Goal: Transaction & Acquisition: Purchase product/service

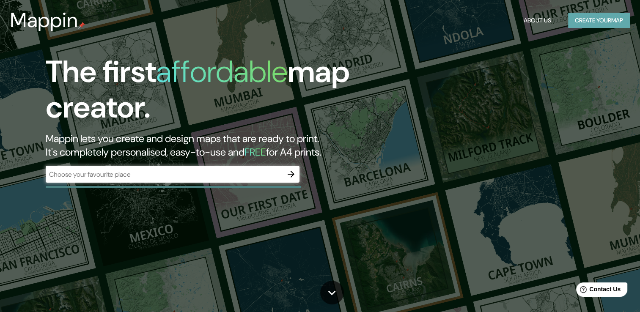
click at [605, 18] on button "Create your map" at bounding box center [599, 21] width 62 height 16
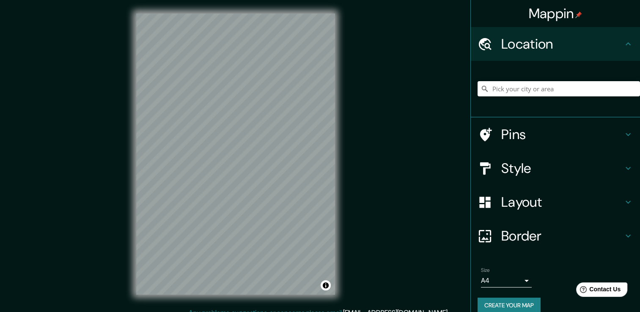
click at [513, 202] on h4 "Layout" at bounding box center [562, 202] width 122 height 17
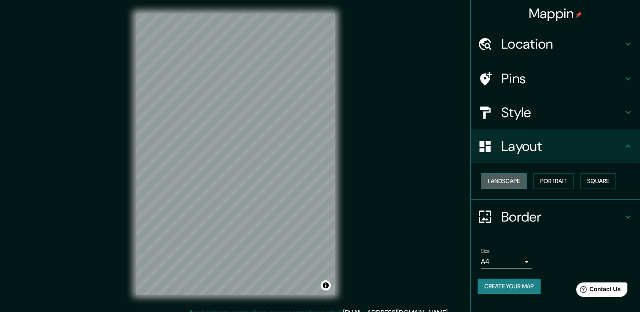
click at [501, 179] on button "Landscape" at bounding box center [504, 181] width 46 height 16
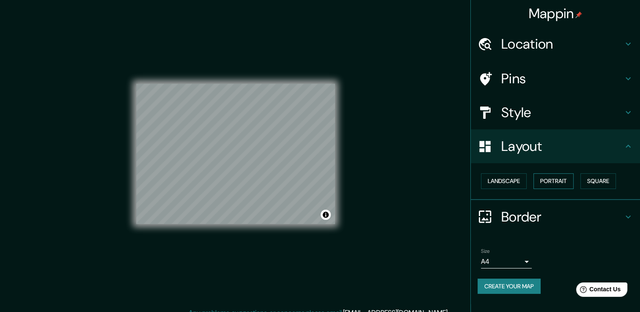
click at [545, 184] on button "Portrait" at bounding box center [553, 181] width 40 height 16
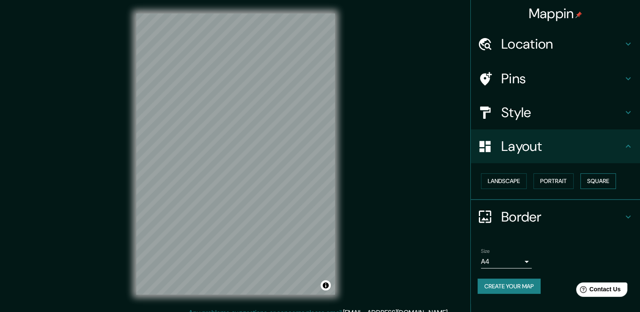
click at [605, 177] on button "Square" at bounding box center [598, 181] width 36 height 16
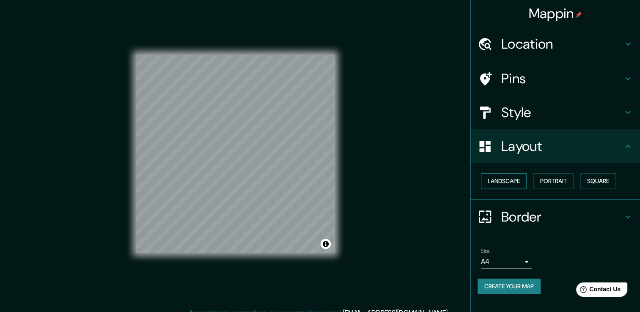
click at [501, 180] on button "Landscape" at bounding box center [504, 181] width 46 height 16
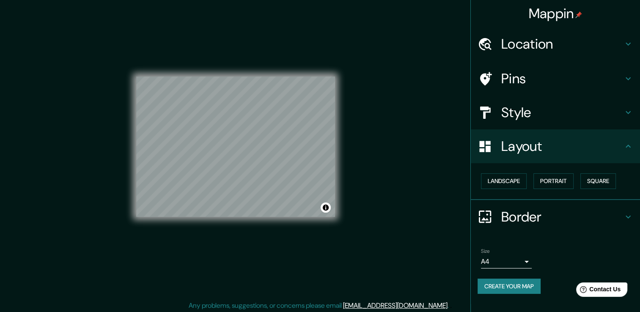
scroll to position [9, 0]
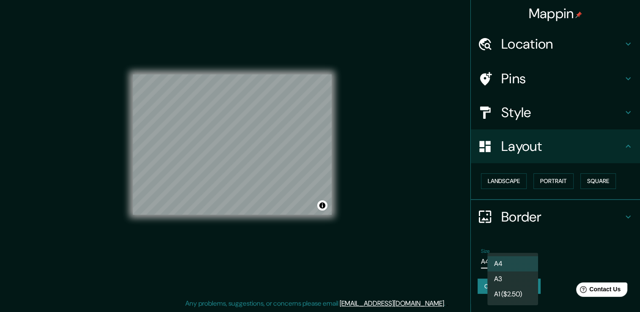
click at [525, 260] on body "Mappin Location Pins Style Layout Landscape Portrait Square Border Choose a bor…" at bounding box center [320, 147] width 640 height 312
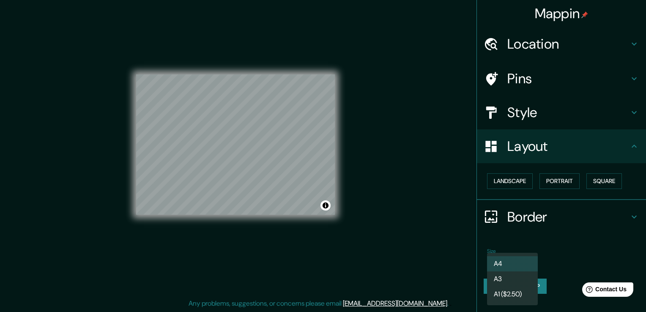
click at [512, 273] on li "A3" at bounding box center [512, 279] width 51 height 15
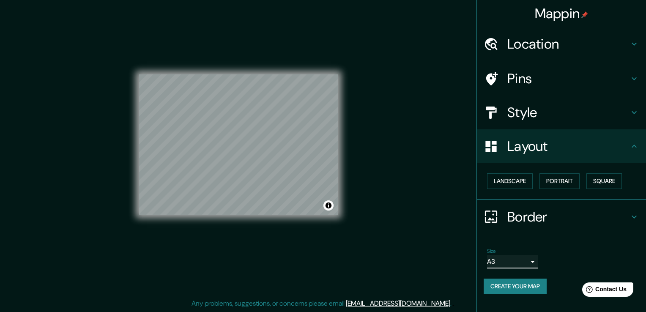
type input "a4"
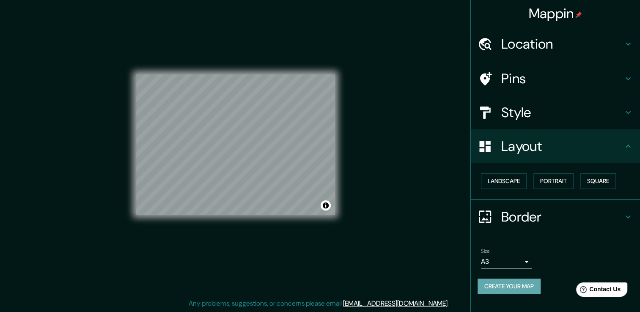
click at [526, 286] on button "Create your map" at bounding box center [509, 287] width 63 height 16
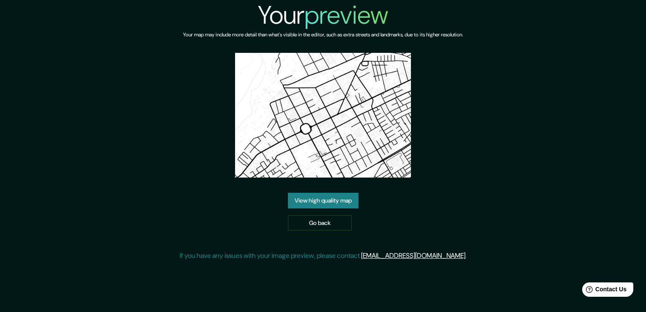
click at [338, 202] on link "View high quality map" at bounding box center [323, 201] width 71 height 16
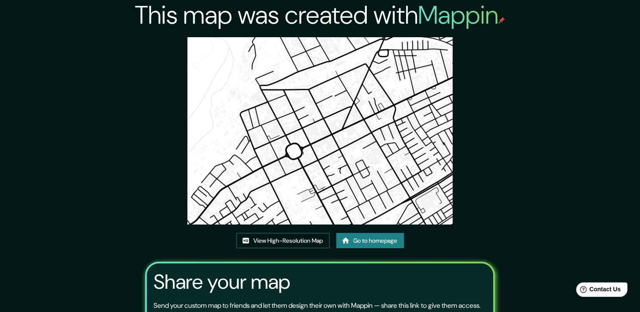
click at [298, 242] on link "View High-Resolution Map" at bounding box center [282, 241] width 93 height 16
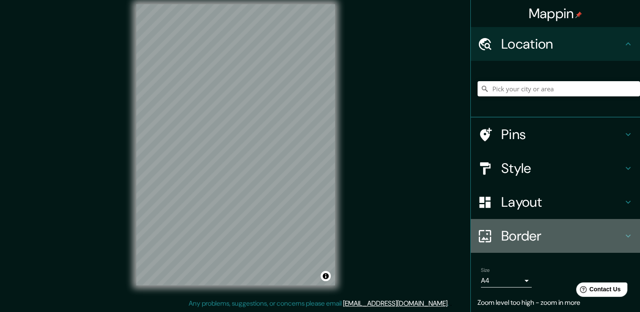
click at [527, 239] on h4 "Border" at bounding box center [562, 236] width 122 height 17
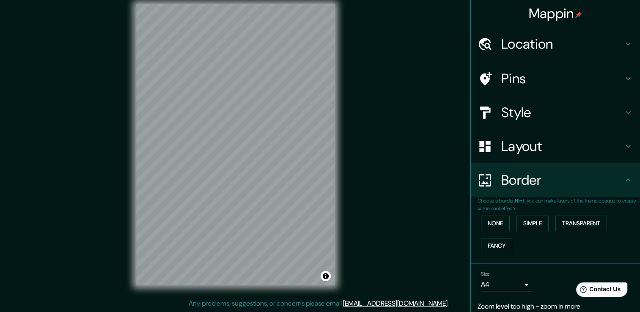
click at [521, 117] on h4 "Style" at bounding box center [562, 112] width 122 height 17
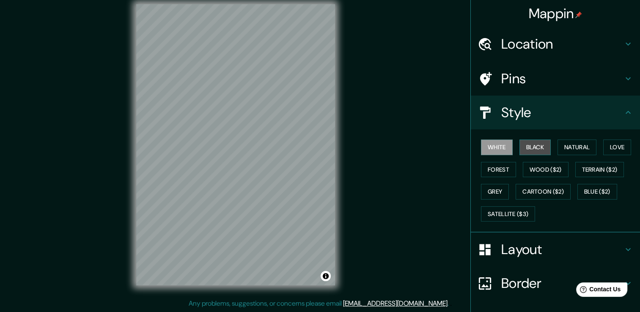
click at [530, 150] on button "Black" at bounding box center [535, 148] width 32 height 16
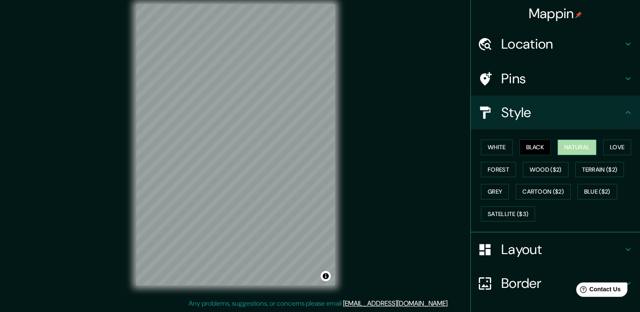
click at [567, 151] on button "Natural" at bounding box center [577, 148] width 39 height 16
click at [609, 148] on button "Love" at bounding box center [617, 148] width 28 height 16
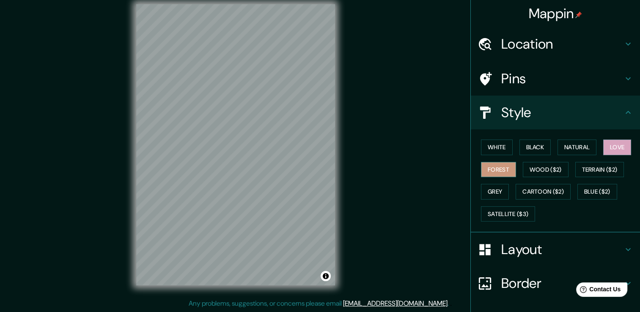
click at [491, 166] on button "Forest" at bounding box center [498, 170] width 35 height 16
click at [545, 173] on button "Wood ($2)" at bounding box center [546, 170] width 46 height 16
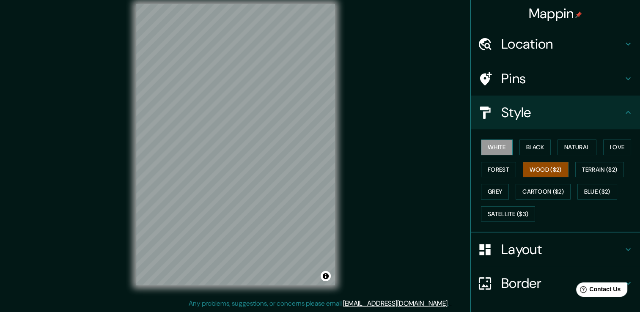
click at [490, 148] on button "White" at bounding box center [497, 148] width 32 height 16
click at [527, 145] on button "Black" at bounding box center [535, 148] width 32 height 16
